Goal: Obtain resource: Download file/media

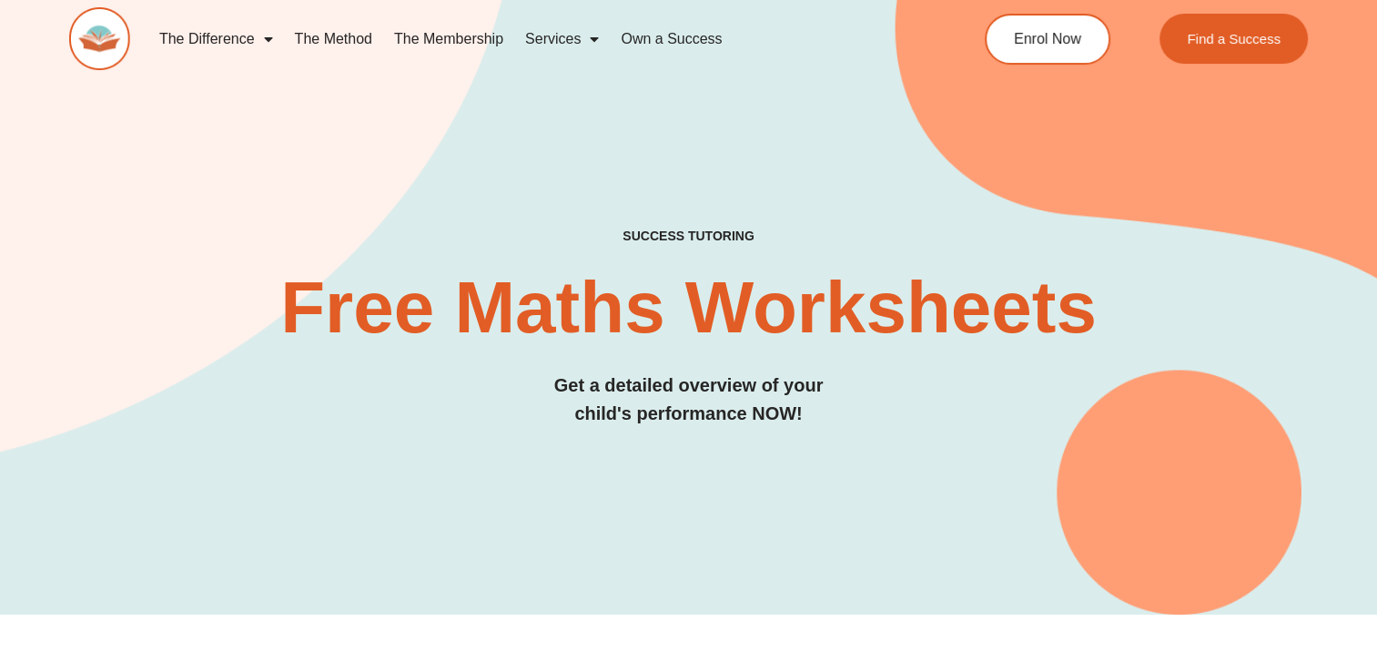
click at [896, 522] on div "SUCCESS TUTORING​ Free Maths Worksheets​ Get a detailed overview of your child'…" at bounding box center [689, 273] width 1240 height 683
drag, startPoint x: 896, startPoint y: 522, endPoint x: 921, endPoint y: 613, distance: 94.5
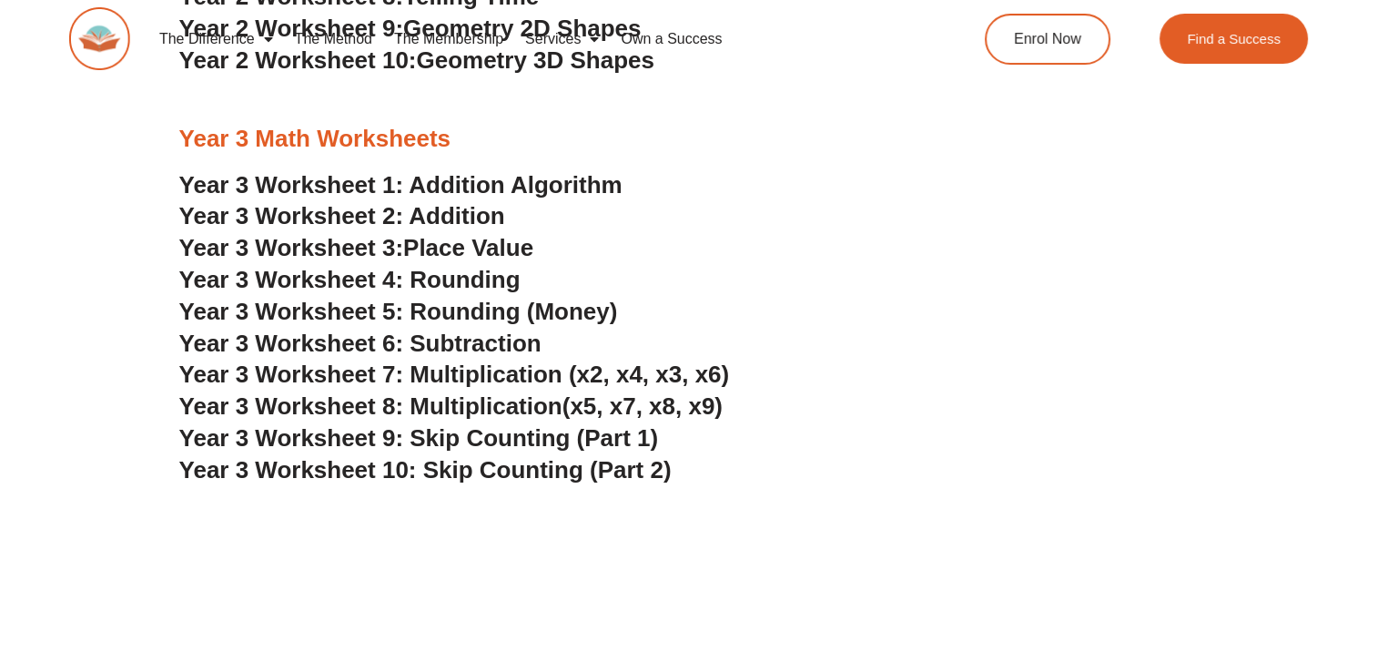
scroll to position [2475, 0]
click at [607, 434] on span "Year 3 Worksheet 9: Skip Counting (Part 1)" at bounding box center [419, 438] width 480 height 27
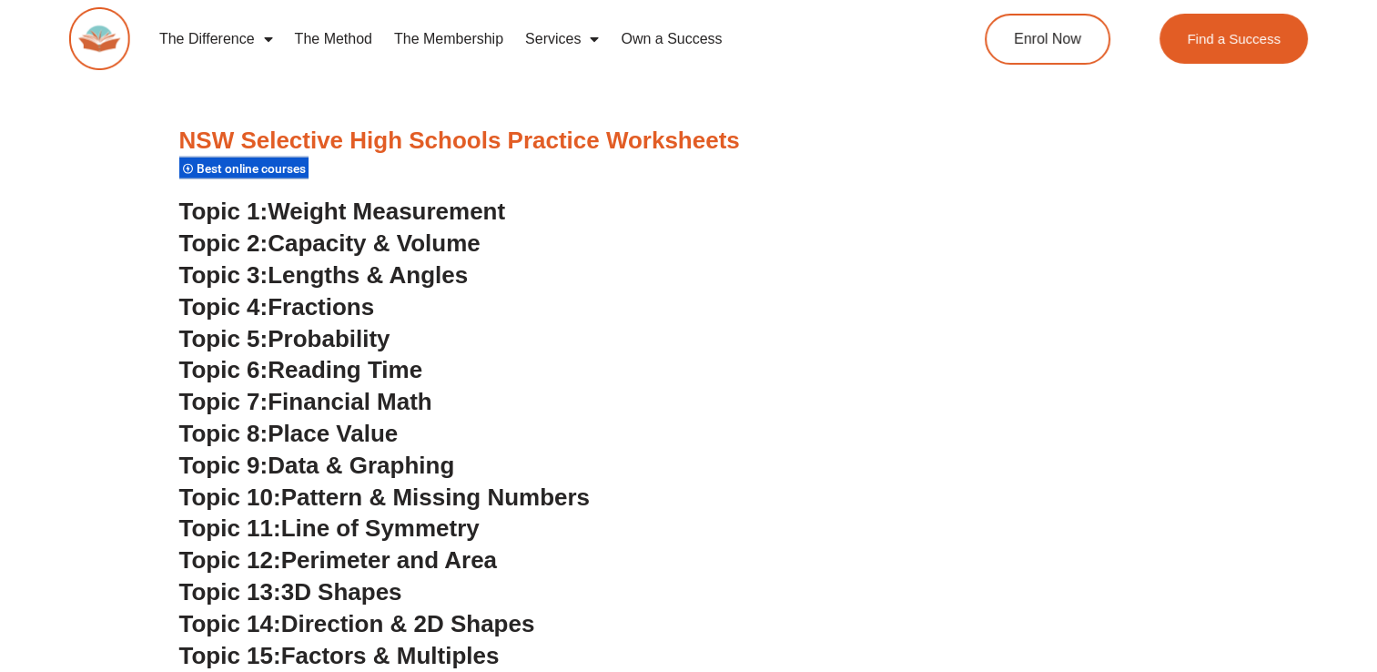
scroll to position [4638, 0]
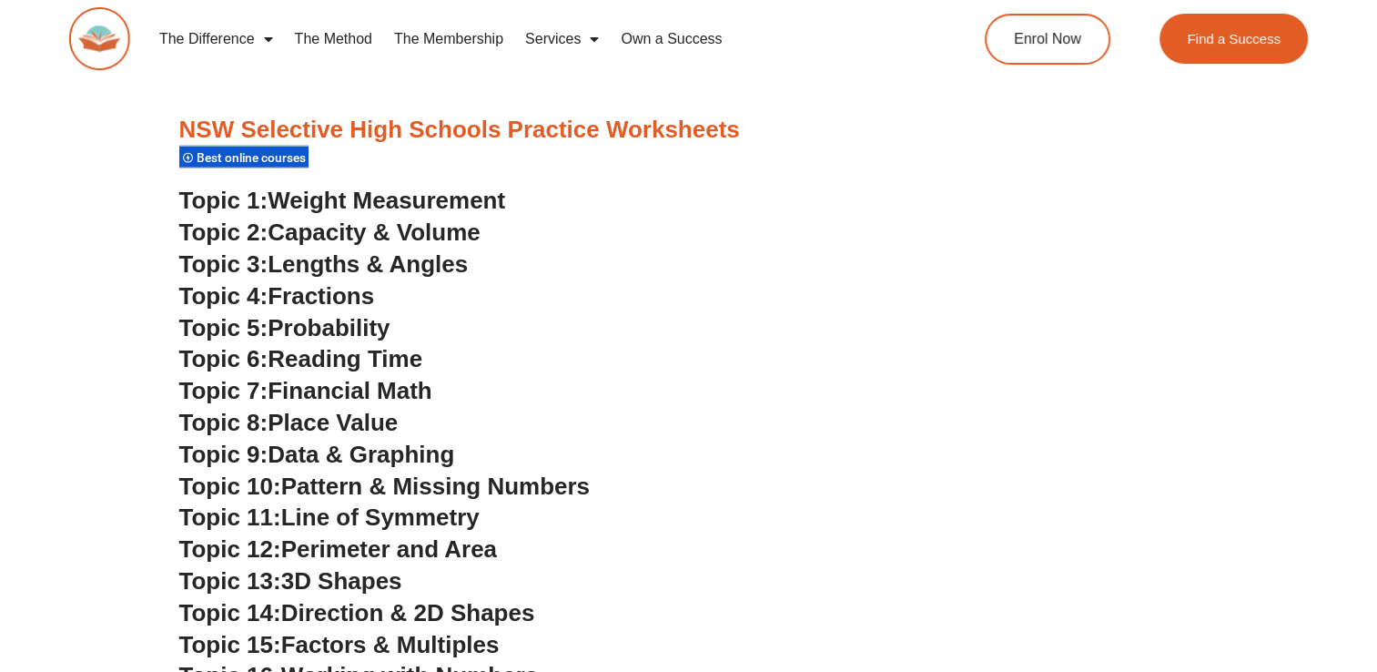
click at [309, 380] on span "Financial Math" at bounding box center [350, 390] width 164 height 27
click at [368, 421] on span "Place Value" at bounding box center [333, 422] width 130 height 27
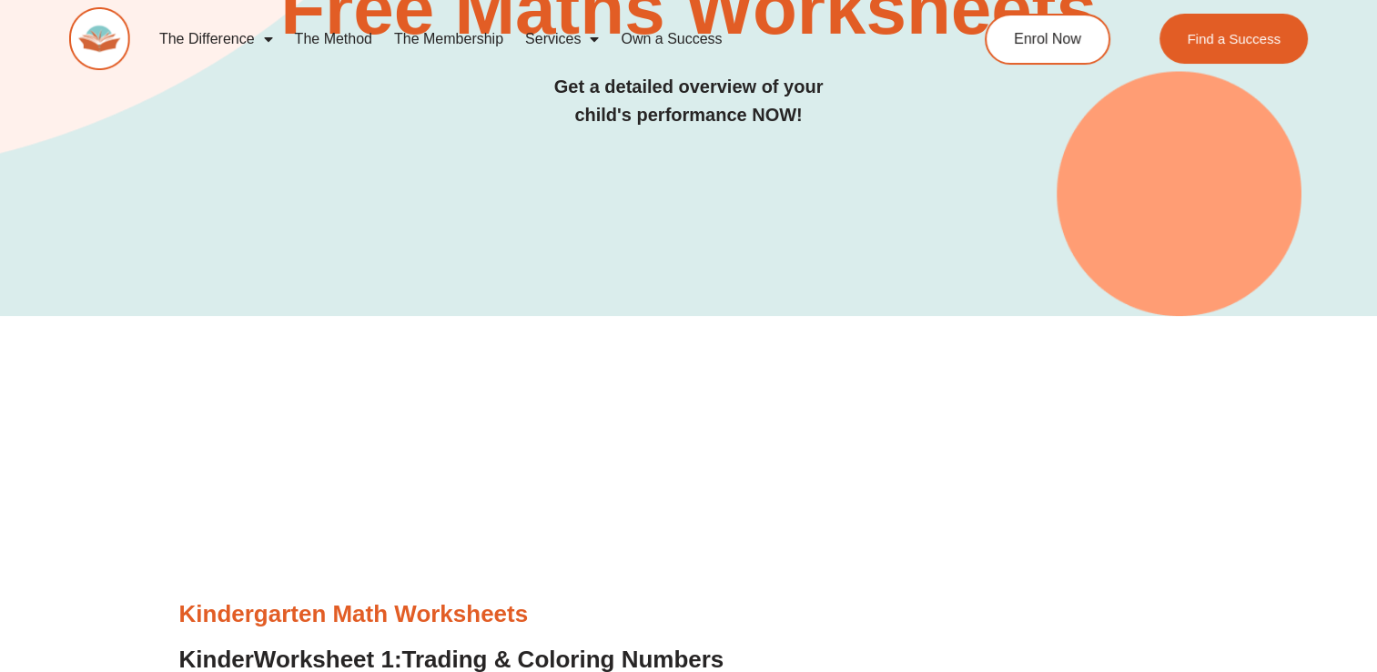
scroll to position [0, 0]
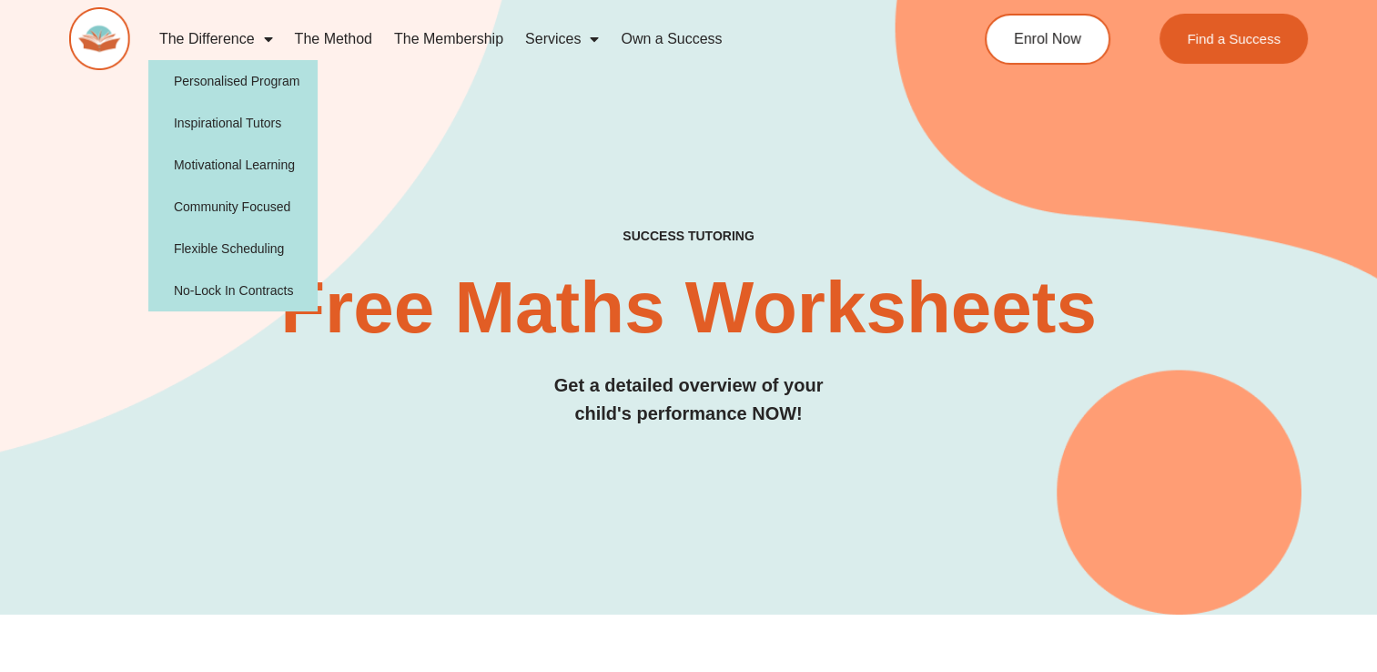
click at [219, 31] on link "The Difference" at bounding box center [216, 39] width 136 height 42
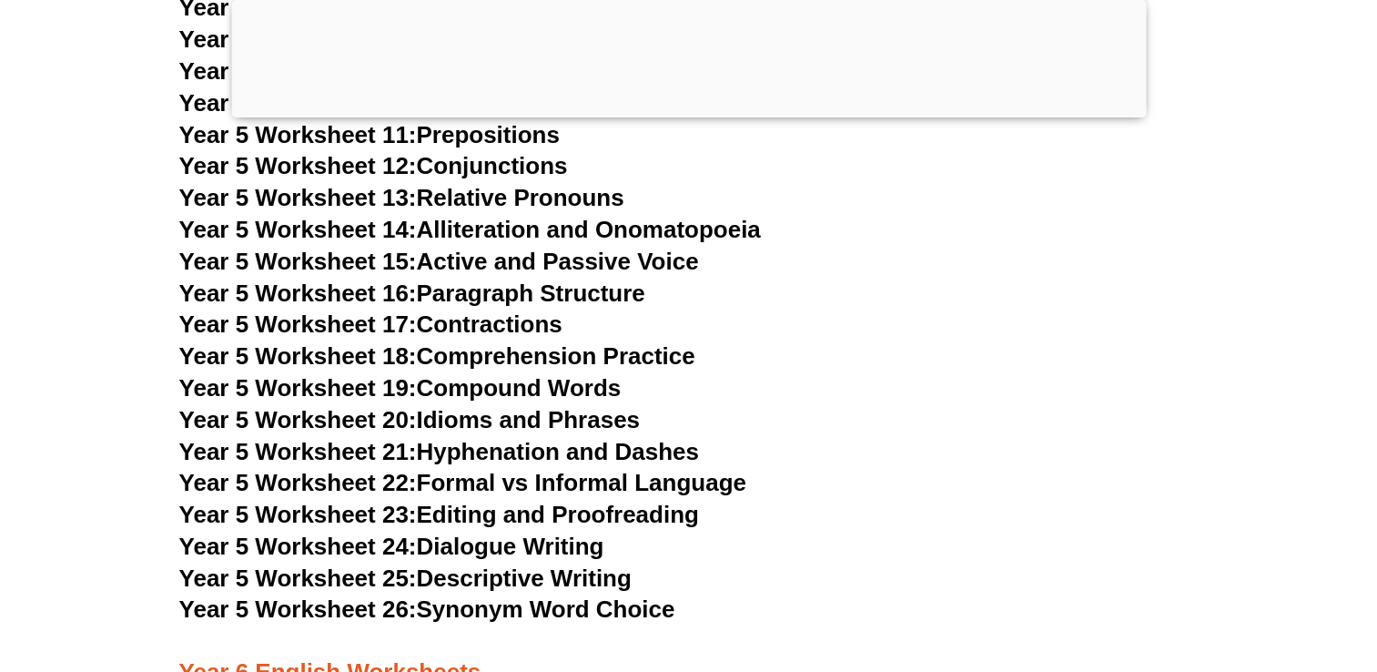
scroll to position [9469, 0]
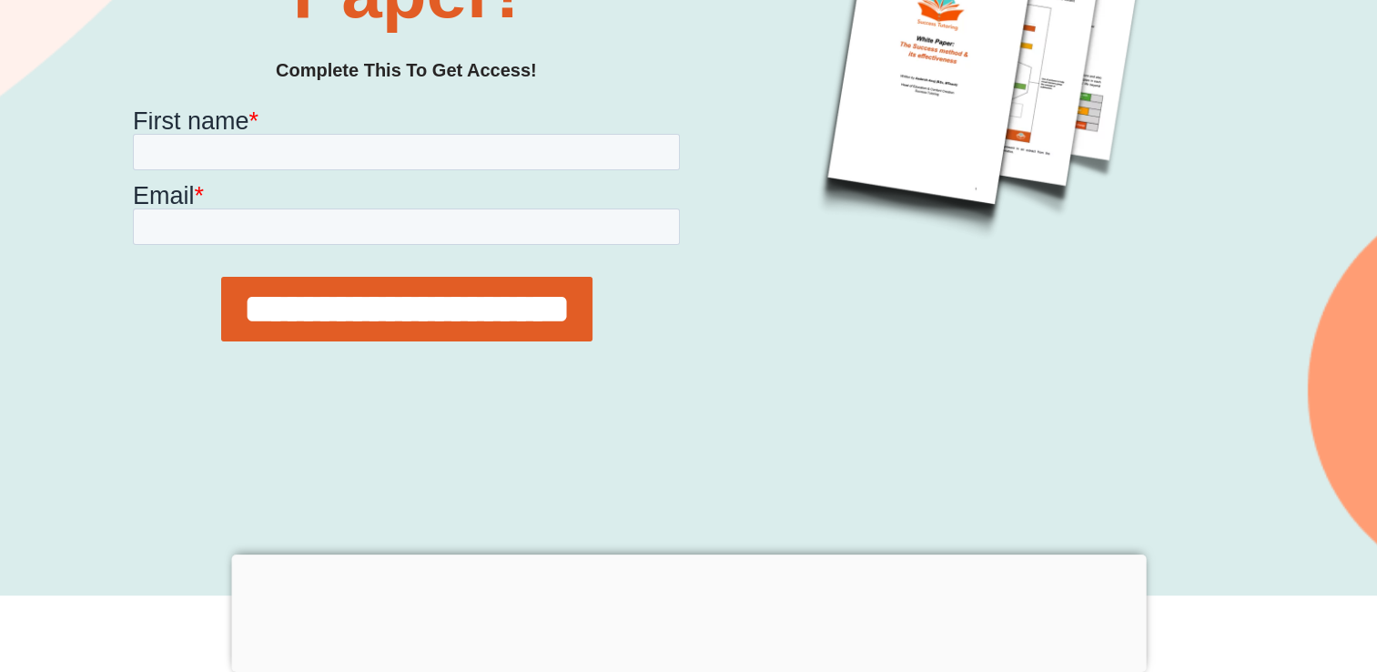
scroll to position [360, 0]
